Goal: Find specific page/section: Find specific page/section

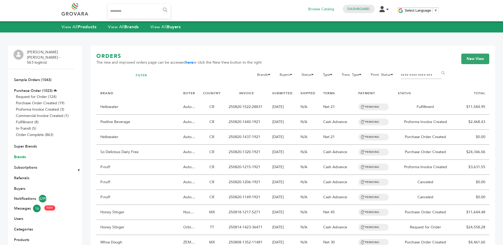
click at [18, 154] on link "Brands" at bounding box center [20, 156] width 12 height 5
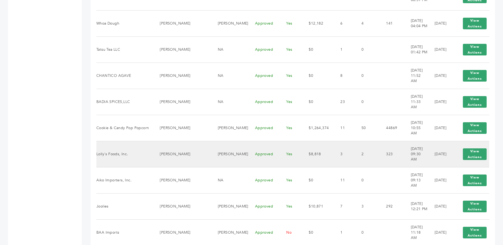
scroll to position [344, 0]
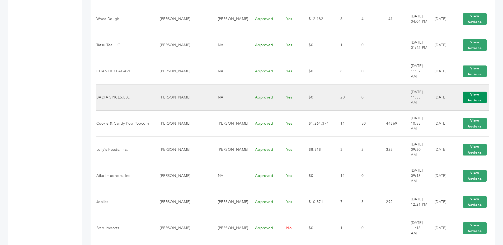
click at [482, 93] on button "View Actions" at bounding box center [475, 98] width 24 height 12
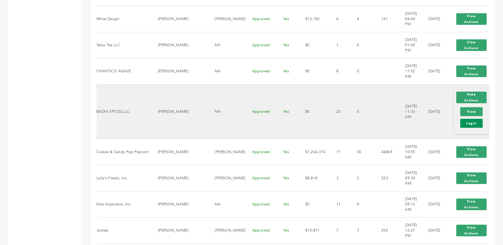
click at [470, 119] on link "Login" at bounding box center [471, 123] width 22 height 9
